Goal: Transaction & Acquisition: Purchase product/service

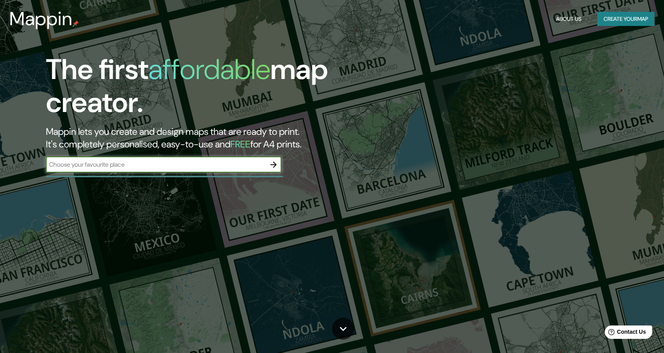
click at [137, 163] on input "text" at bounding box center [156, 164] width 220 height 9
type input "[GEOGRAPHIC_DATA]"
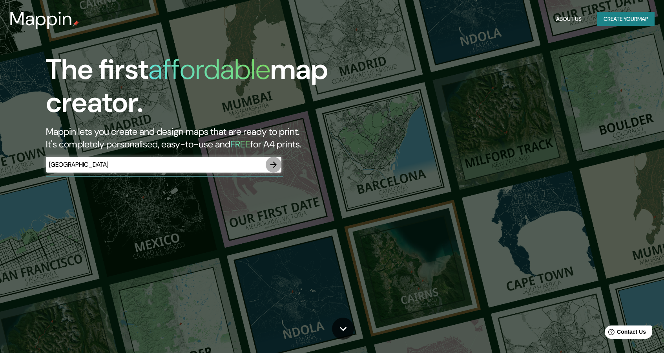
click at [276, 166] on icon "button" at bounding box center [273, 164] width 9 height 9
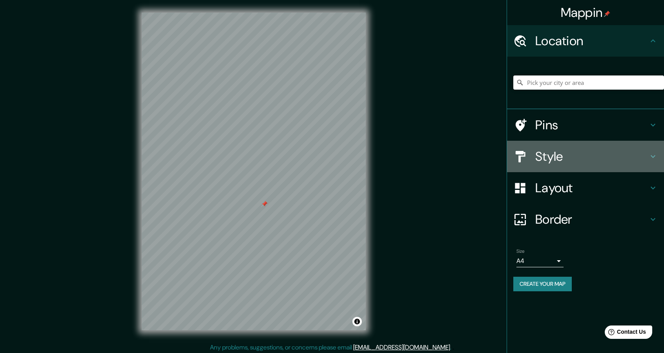
click at [569, 157] on h4 "Style" at bounding box center [592, 156] width 113 height 16
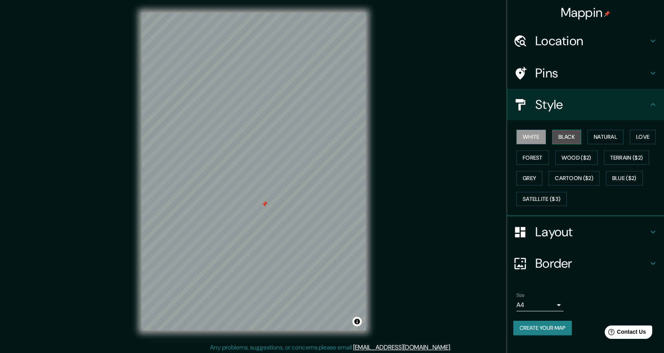
click at [568, 134] on button "Black" at bounding box center [566, 137] width 29 height 15
click at [611, 133] on button "Natural" at bounding box center [606, 137] width 36 height 15
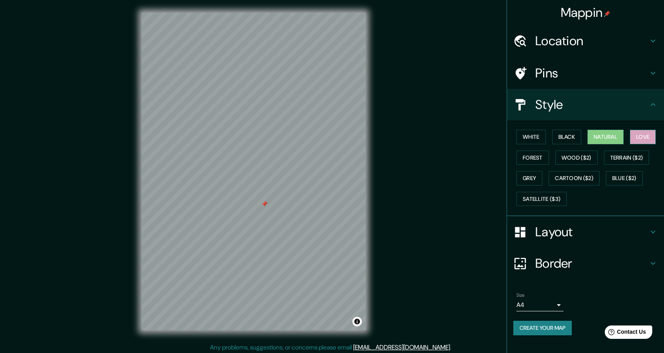
click at [638, 135] on button "Love" at bounding box center [643, 137] width 26 height 15
click at [614, 136] on button "Natural" at bounding box center [606, 137] width 36 height 15
click at [252, 210] on div at bounding box center [254, 211] width 6 height 6
click at [529, 157] on button "Forest" at bounding box center [533, 157] width 33 height 15
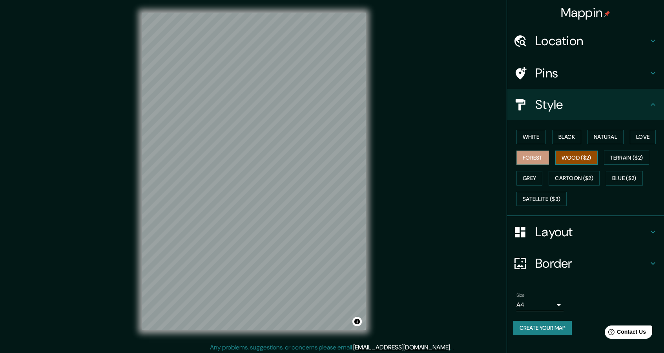
click at [561, 154] on button "Wood ($2)" at bounding box center [577, 157] width 42 height 15
click at [622, 158] on button "Terrain ($2)" at bounding box center [627, 157] width 46 height 15
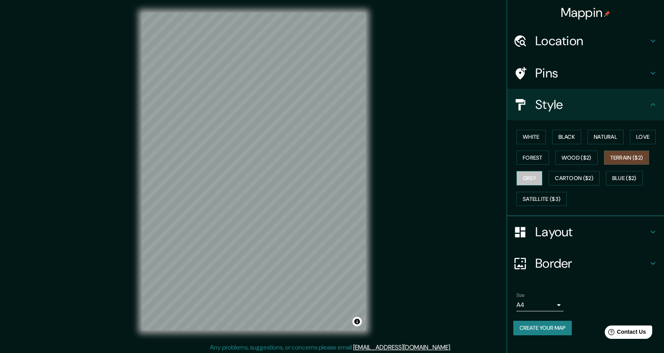
click at [533, 176] on button "Grey" at bounding box center [530, 178] width 26 height 15
click at [574, 176] on button "Cartoon ($2)" at bounding box center [574, 178] width 51 height 15
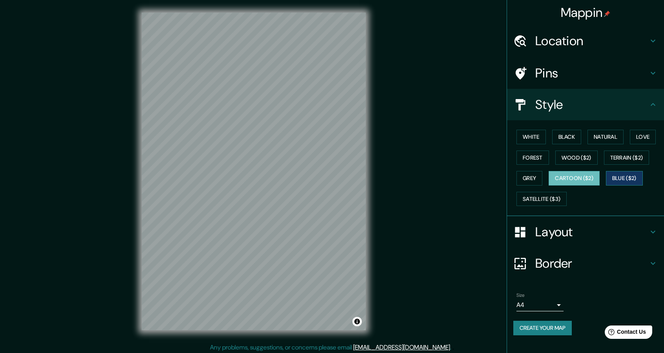
click at [642, 180] on button "Blue ($2)" at bounding box center [624, 178] width 37 height 15
click at [532, 138] on button "White" at bounding box center [531, 137] width 29 height 15
click at [567, 137] on button "Black" at bounding box center [566, 137] width 29 height 15
click at [543, 136] on button "White" at bounding box center [531, 137] width 29 height 15
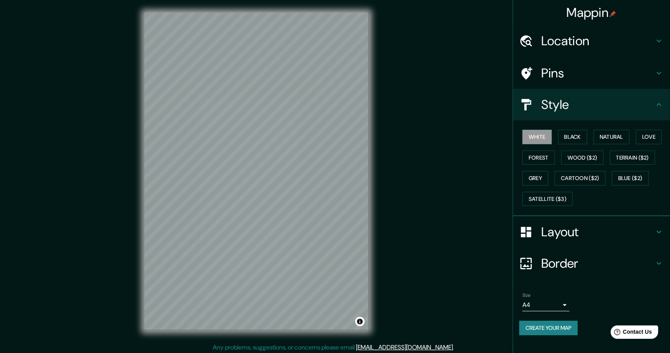
click at [525, 306] on body "Mappin Location Pins Style White Black Natural Love Forest Wood ($2) Terrain ($…" at bounding box center [335, 176] width 670 height 353
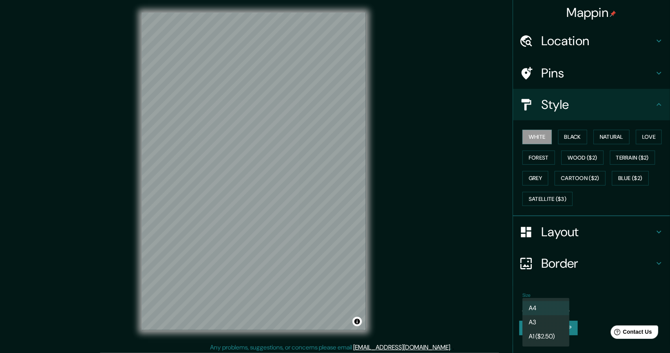
click at [534, 308] on li "A4" at bounding box center [546, 308] width 47 height 14
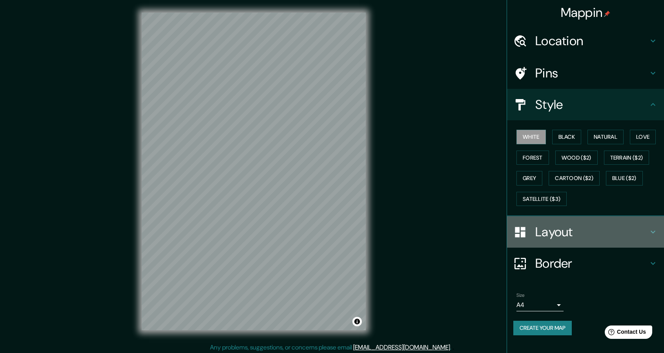
click at [561, 231] on h4 "Layout" at bounding box center [592, 232] width 113 height 16
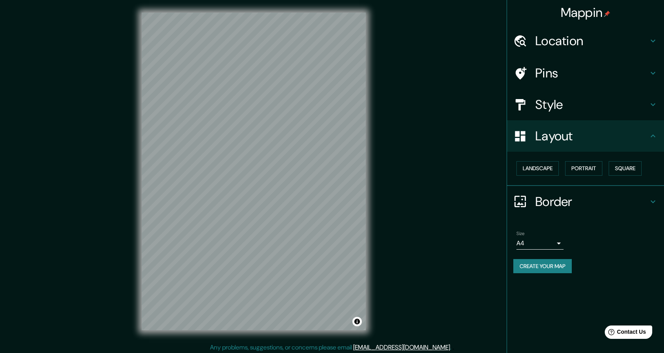
click at [550, 197] on h4 "Border" at bounding box center [592, 202] width 113 height 16
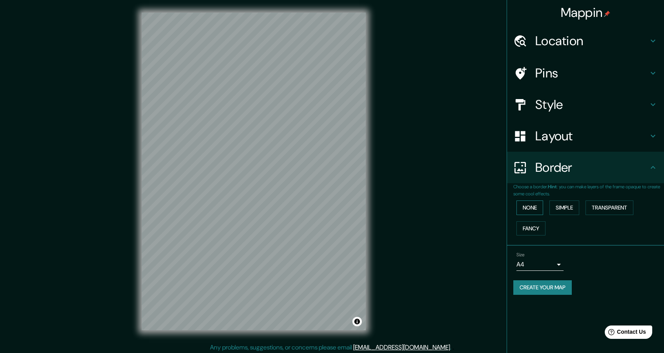
drag, startPoint x: 540, startPoint y: 205, endPoint x: 536, endPoint y: 205, distance: 4.8
click at [536, 205] on button "None" at bounding box center [530, 207] width 27 height 15
click at [550, 291] on button "Create your map" at bounding box center [543, 287] width 59 height 15
click at [528, 287] on button "Create your map" at bounding box center [543, 287] width 59 height 15
drag, startPoint x: 552, startPoint y: 288, endPoint x: 434, endPoint y: 315, distance: 120.8
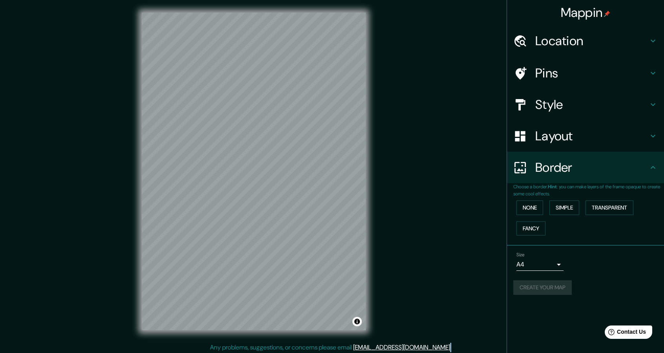
click at [434, 315] on div "Mappin Location Pins Style Layout Border Choose a border. Hint : you can make l…" at bounding box center [332, 177] width 664 height 355
